Goal: Use online tool/utility: Utilize a website feature to perform a specific function

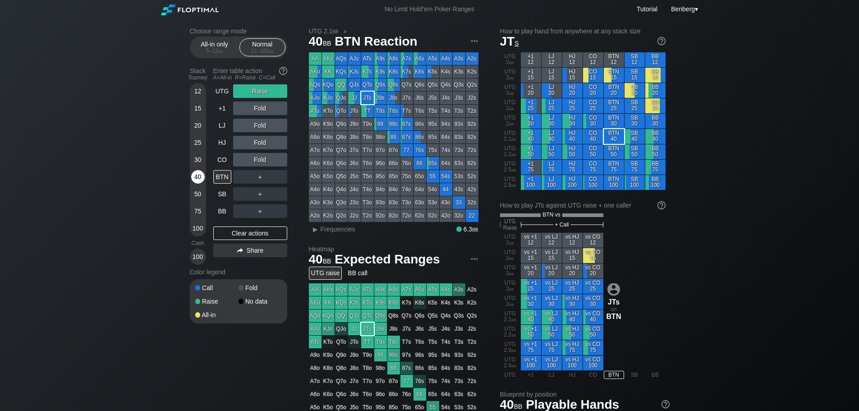
click at [199, 179] on div "40" at bounding box center [198, 177] width 14 height 14
click at [264, 91] on div "R ✕" at bounding box center [260, 91] width 18 height 14
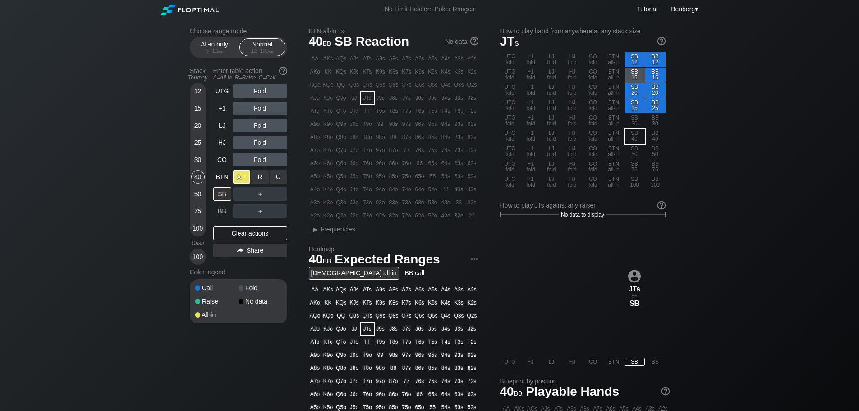
click at [243, 173] on div "A ✕" at bounding box center [242, 177] width 18 height 14
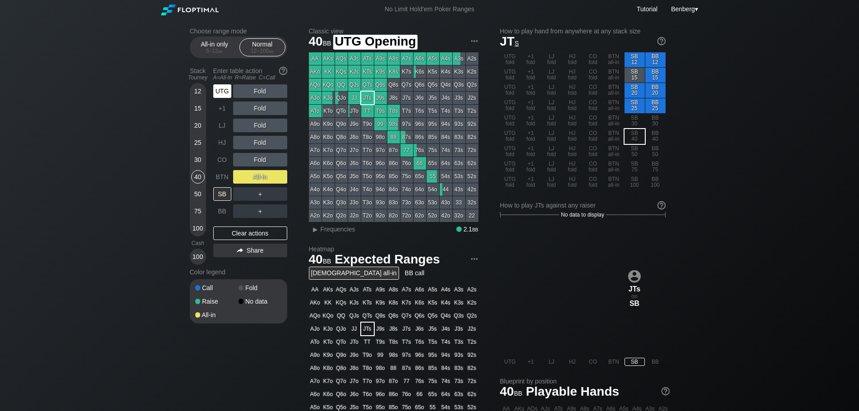
click at [223, 90] on div "UTG" at bounding box center [222, 91] width 18 height 14
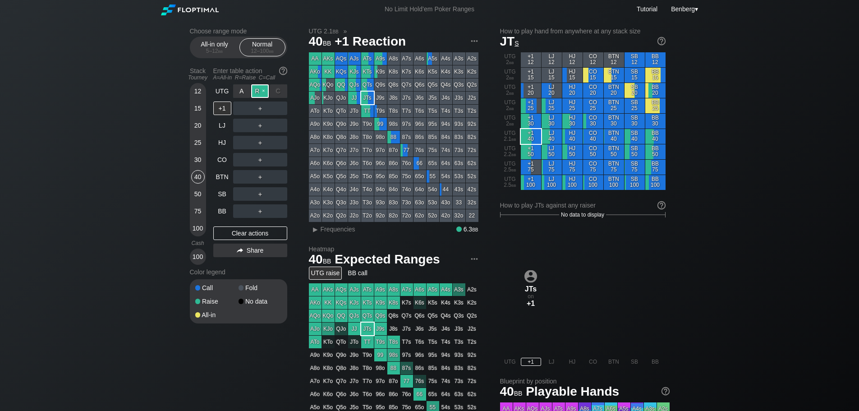
click at [257, 88] on div "R ✕" at bounding box center [260, 91] width 18 height 14
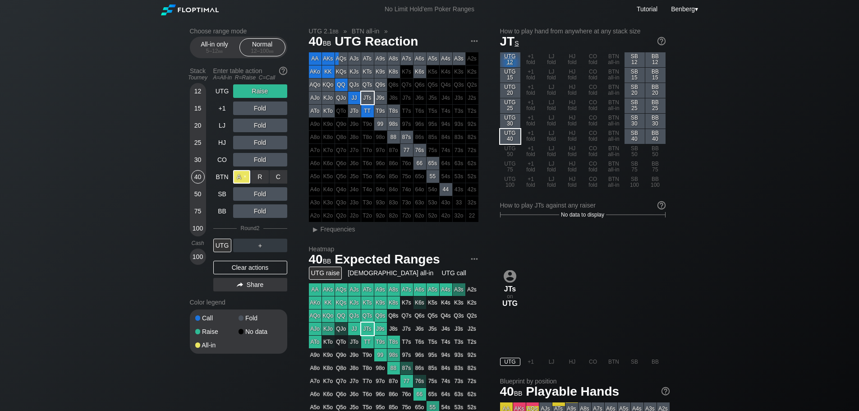
click at [239, 175] on div "A ✕" at bounding box center [242, 177] width 18 height 14
click at [234, 175] on div "A ✕" at bounding box center [242, 177] width 18 height 14
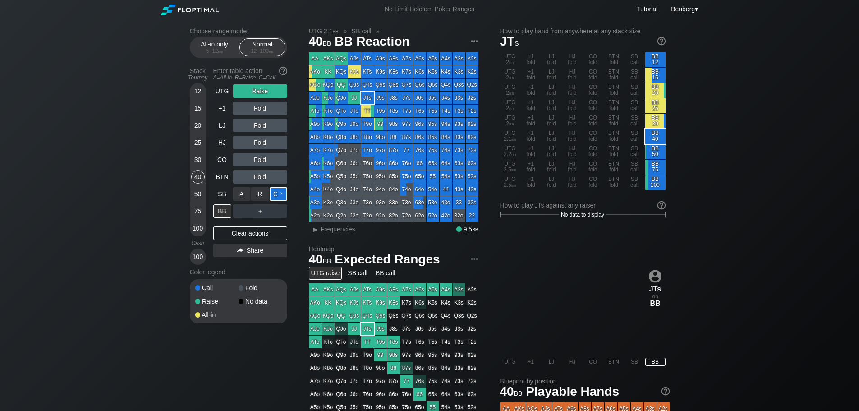
click at [278, 194] on div "C ✕" at bounding box center [279, 194] width 18 height 14
click at [241, 175] on div "A ✕" at bounding box center [242, 177] width 18 height 14
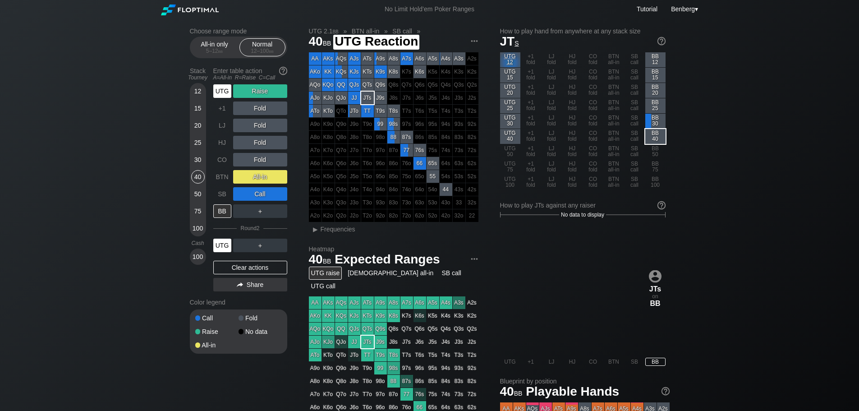
click at [219, 250] on div "UTG" at bounding box center [222, 245] width 18 height 14
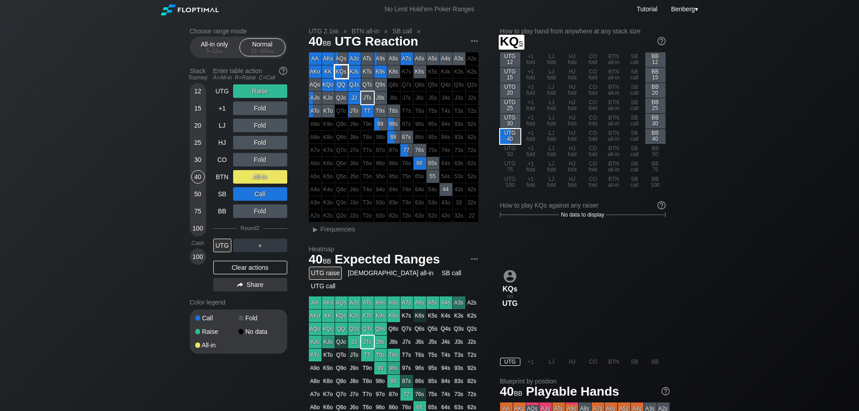
click at [342, 76] on div "KQs" at bounding box center [341, 71] width 13 height 13
click at [331, 223] on span "▸ Frequencies" at bounding box center [332, 228] width 46 height 11
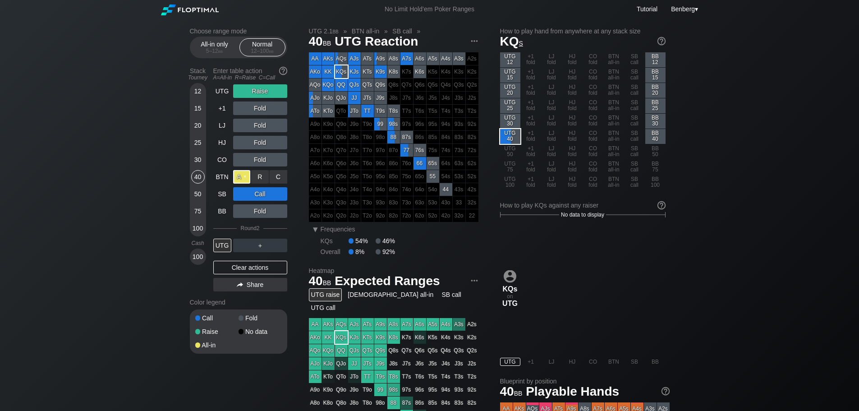
click at [244, 180] on div "A ✕" at bounding box center [242, 177] width 18 height 14
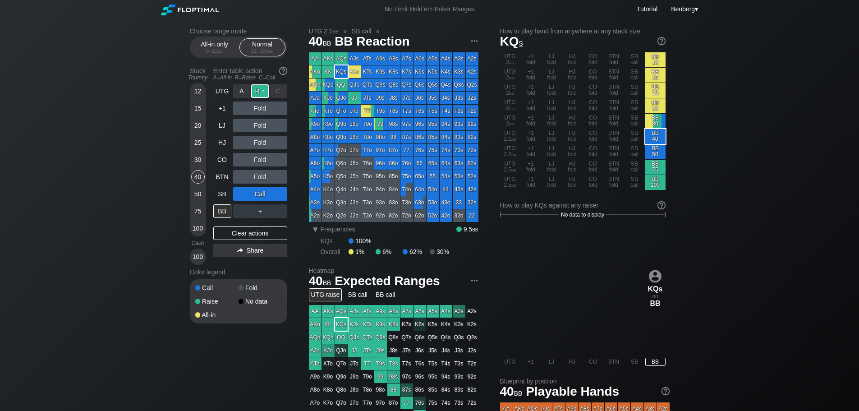
click at [268, 93] on div "R ✕" at bounding box center [260, 91] width 18 height 14
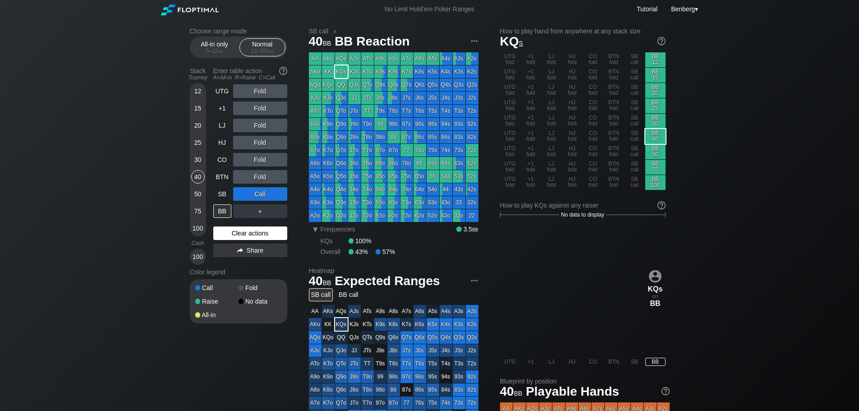
click at [230, 233] on div "Clear actions" at bounding box center [250, 233] width 74 height 14
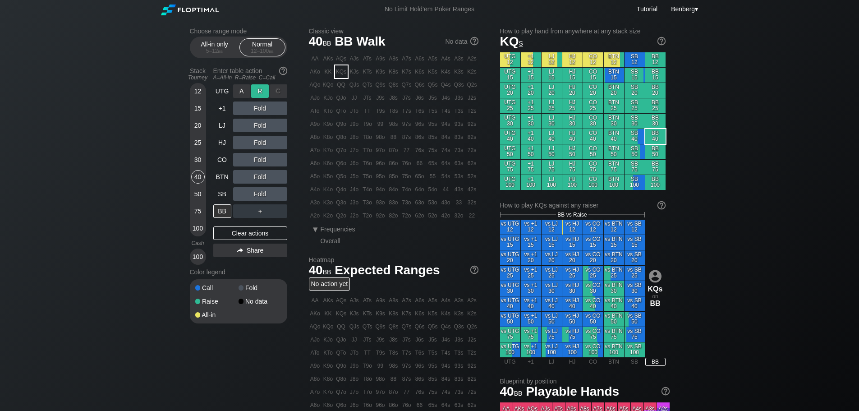
click at [258, 92] on div "R ✕" at bounding box center [260, 91] width 18 height 14
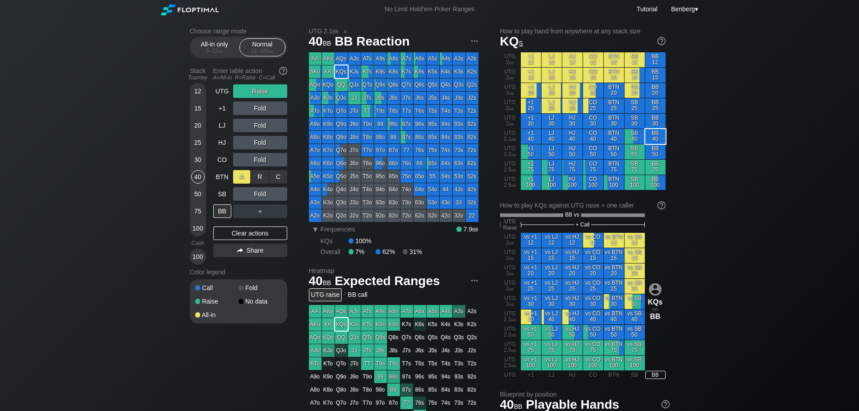
click at [240, 174] on div "A ✕" at bounding box center [242, 177] width 18 height 14
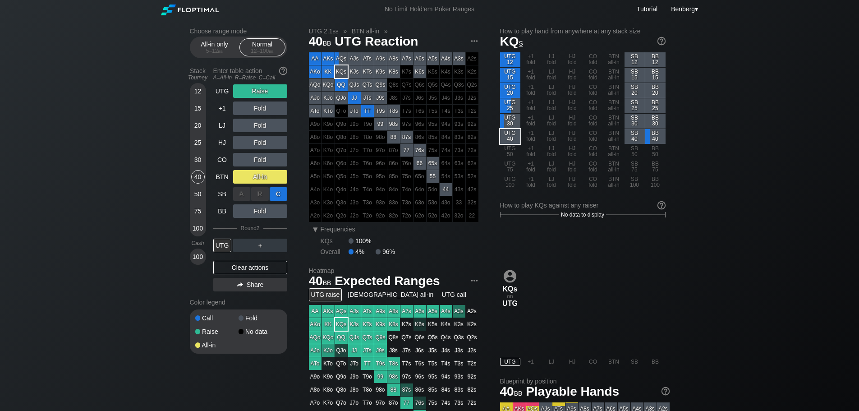
click at [275, 194] on div "C ✕" at bounding box center [279, 194] width 18 height 14
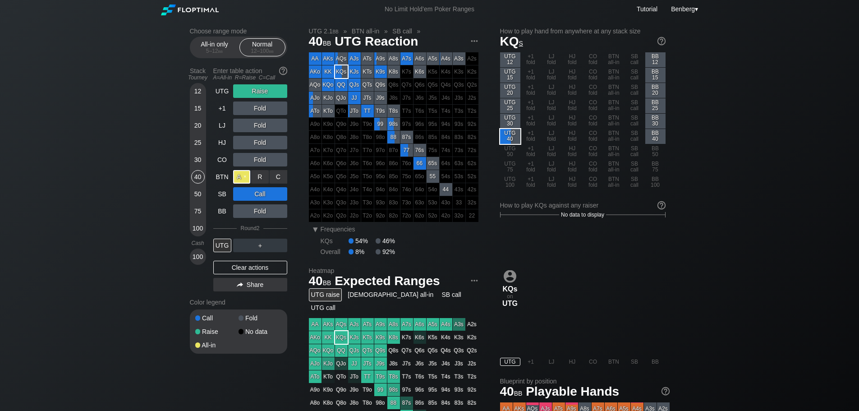
click at [244, 175] on div "A ✕" at bounding box center [242, 177] width 18 height 14
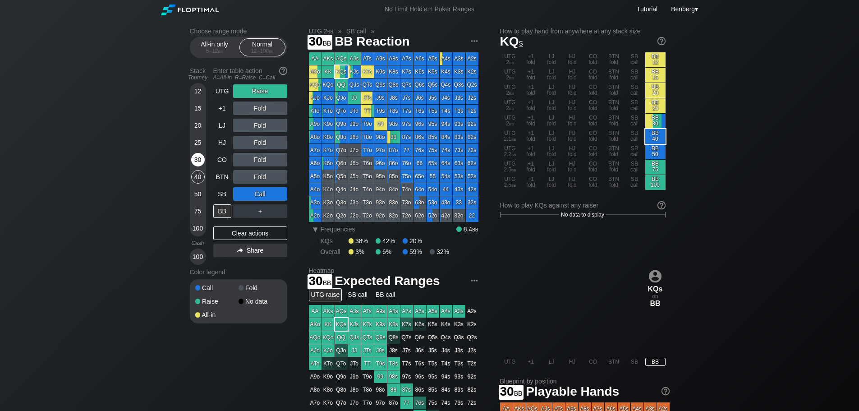
click at [199, 156] on div "30" at bounding box center [198, 160] width 14 height 14
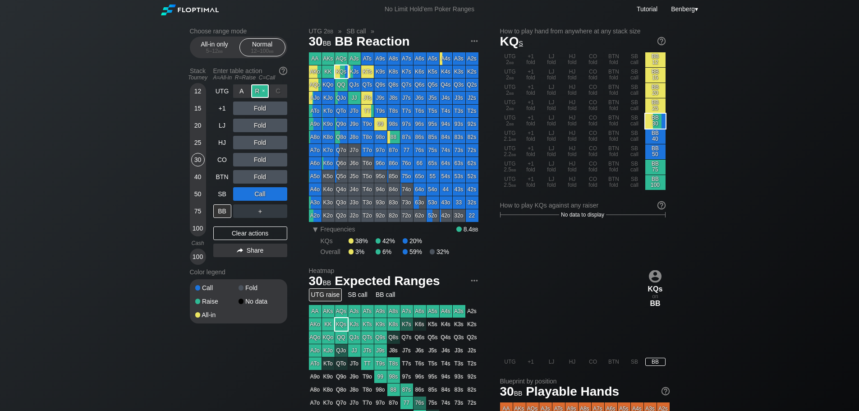
click at [263, 87] on div "R ✕" at bounding box center [260, 91] width 18 height 14
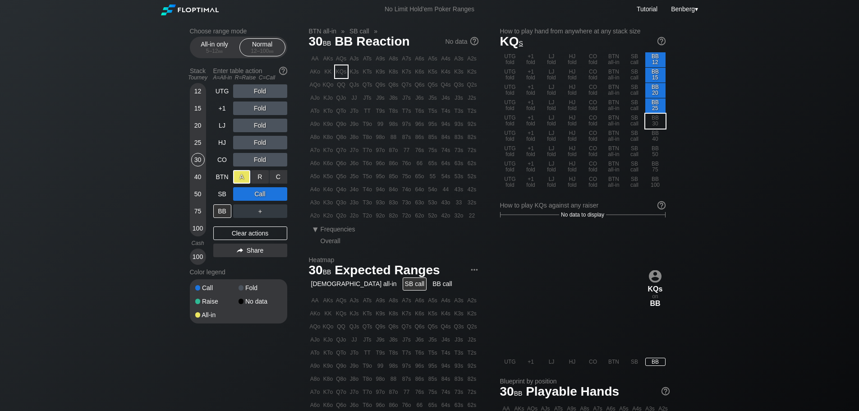
click at [243, 177] on div "A ✕" at bounding box center [242, 177] width 18 height 14
click at [273, 196] on div "C ✕" at bounding box center [279, 194] width 18 height 14
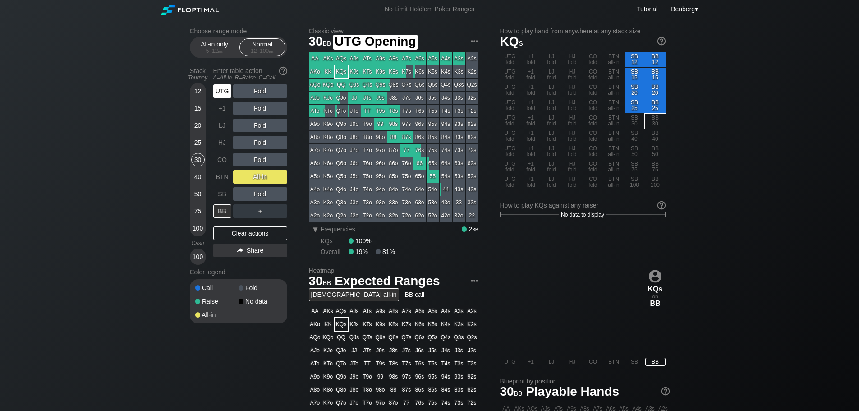
click at [221, 93] on div "UTG" at bounding box center [222, 91] width 18 height 14
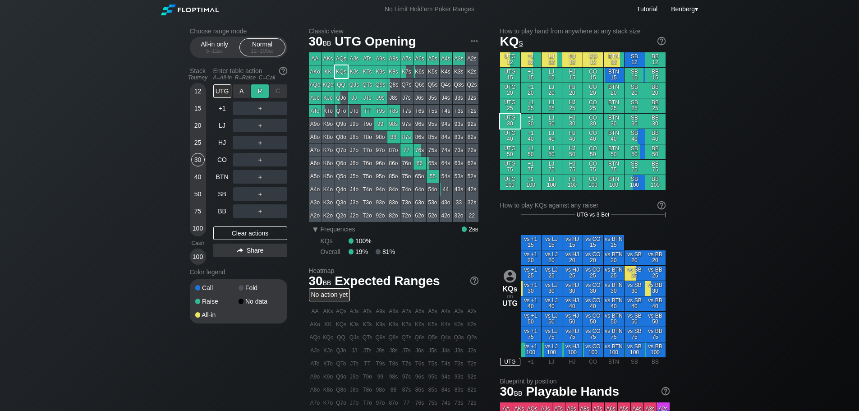
click at [258, 92] on div "R ✕" at bounding box center [260, 91] width 18 height 14
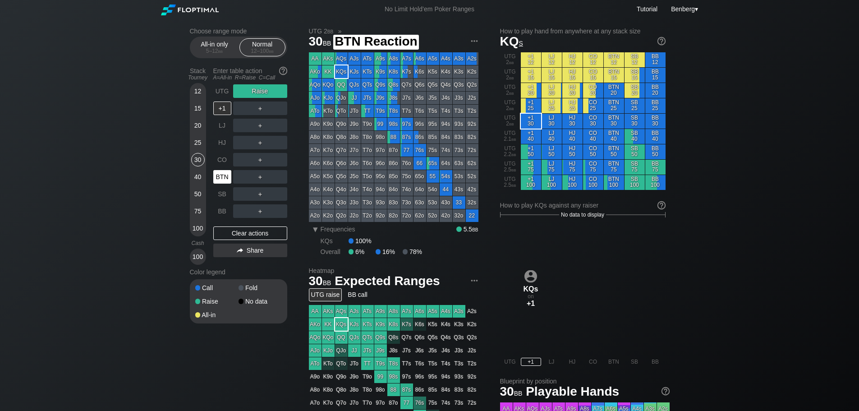
click at [217, 177] on div "BTN" at bounding box center [222, 177] width 18 height 14
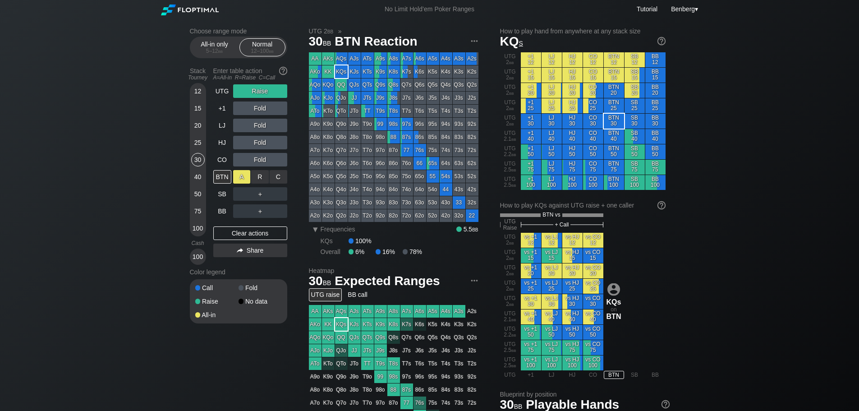
click at [239, 179] on div "A ✕" at bounding box center [242, 177] width 18 height 14
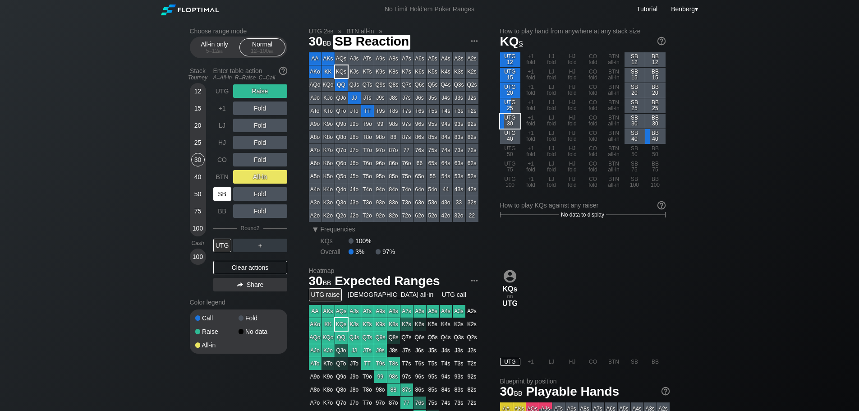
click at [225, 191] on div "SB" at bounding box center [222, 194] width 18 height 14
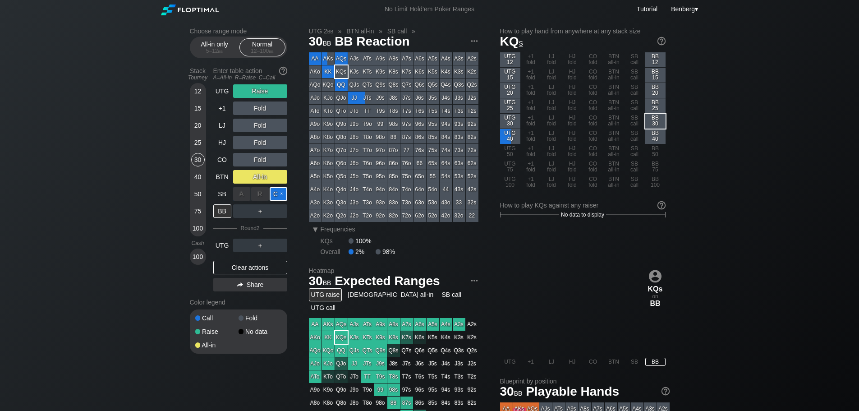
click at [276, 193] on div "C ✕" at bounding box center [279, 194] width 18 height 14
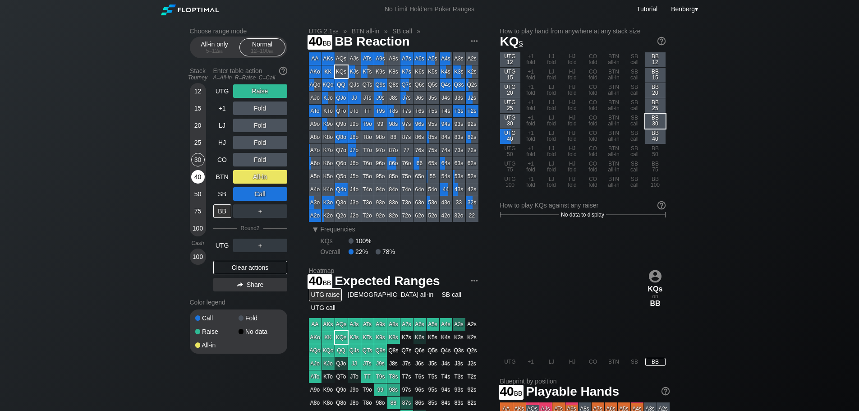
click at [198, 178] on div "40" at bounding box center [198, 177] width 14 height 14
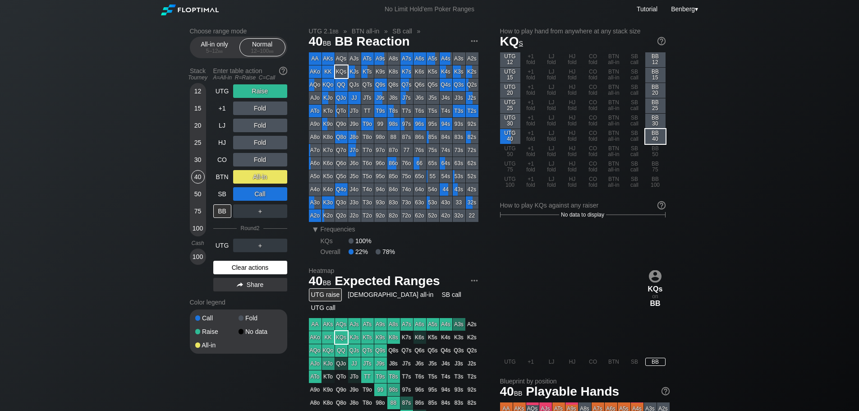
click at [229, 266] on div "Clear actions" at bounding box center [250, 268] width 74 height 14
